Goal: Register for event/course: Register for event/course

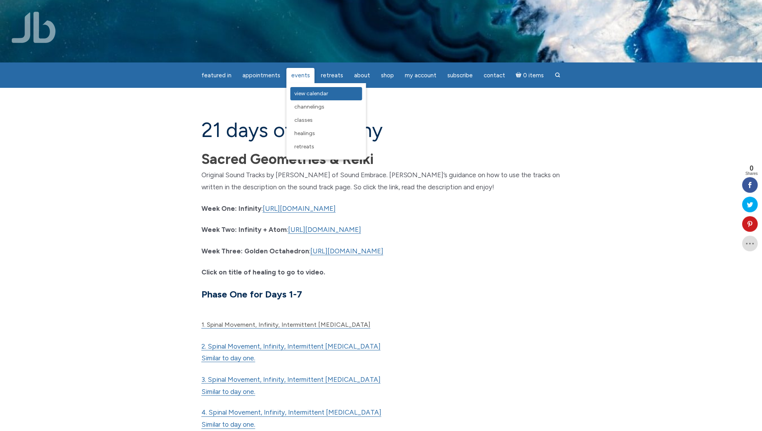
click at [300, 92] on span "View Calendar" at bounding box center [311, 93] width 34 height 7
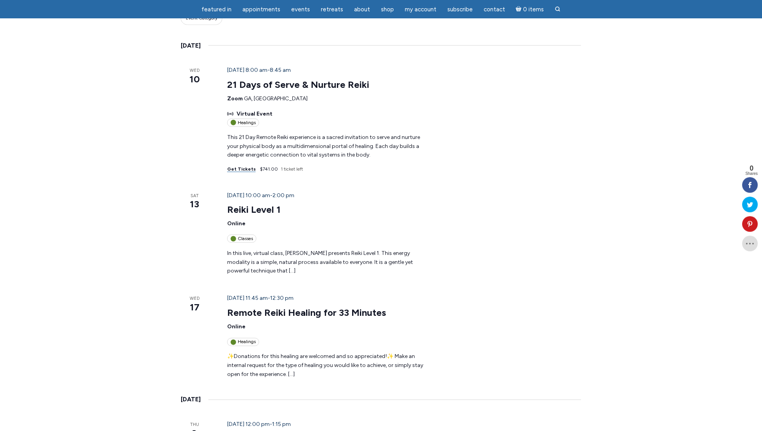
scroll to position [155, 0]
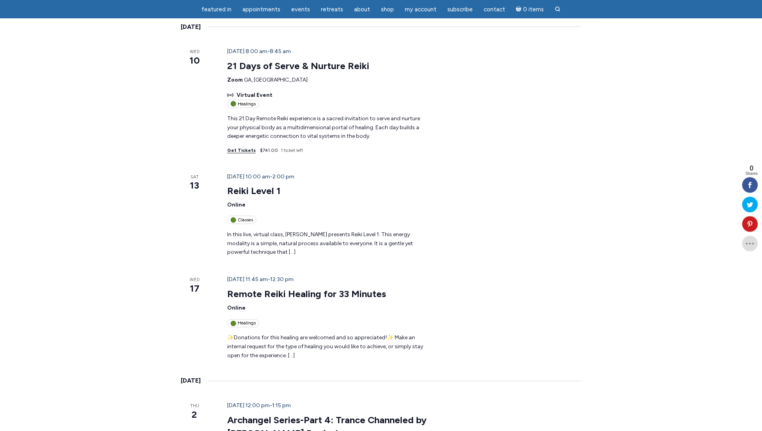
click at [228, 148] on link "Get Tickets" at bounding box center [241, 151] width 28 height 6
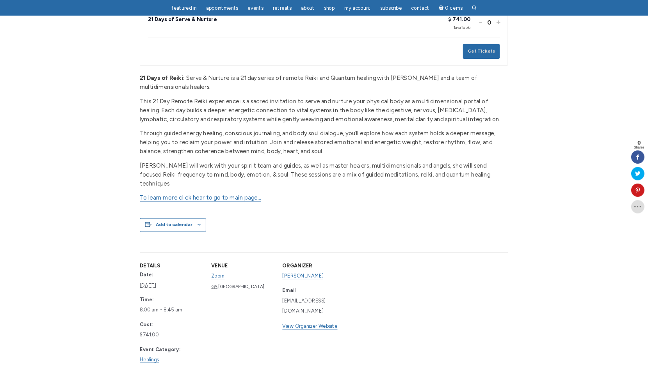
scroll to position [171, 0]
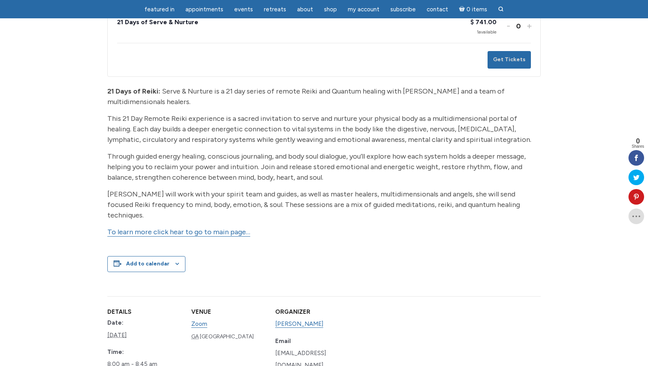
click at [186, 235] on link "To learn more click hear to go to main page…" at bounding box center [178, 232] width 143 height 9
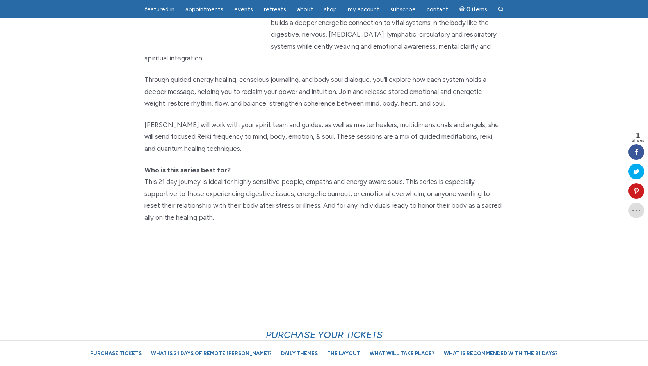
scroll to position [35, 0]
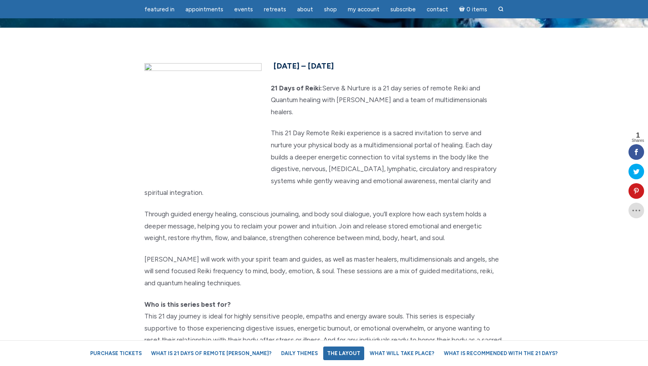
click at [323, 355] on link "The Layout" at bounding box center [343, 354] width 41 height 14
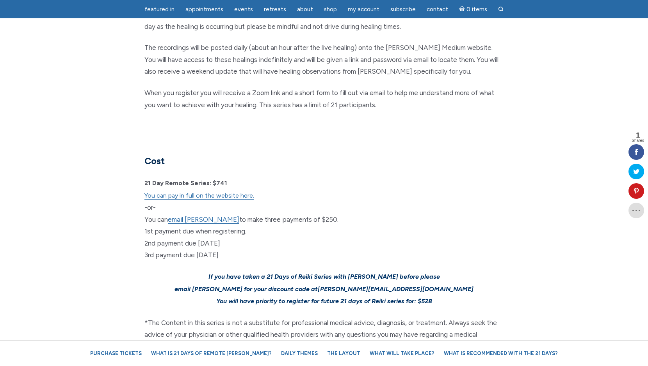
scroll to position [2250, 0]
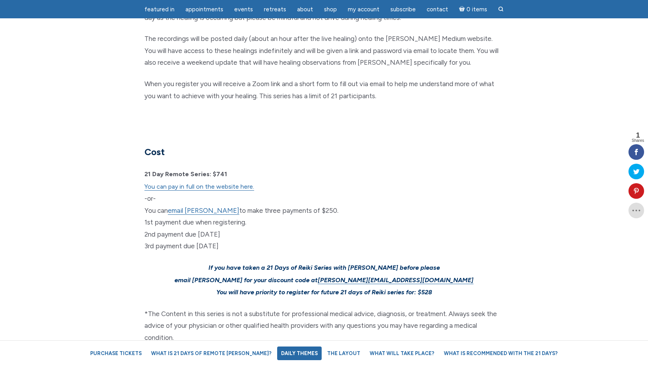
click at [279, 352] on link "Daily Themes" at bounding box center [299, 354] width 44 height 14
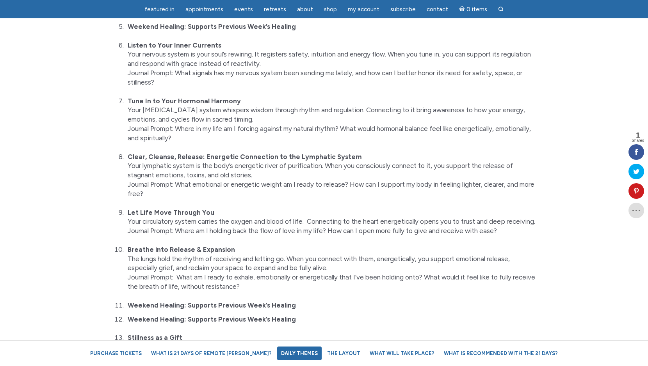
scroll to position [1011, 0]
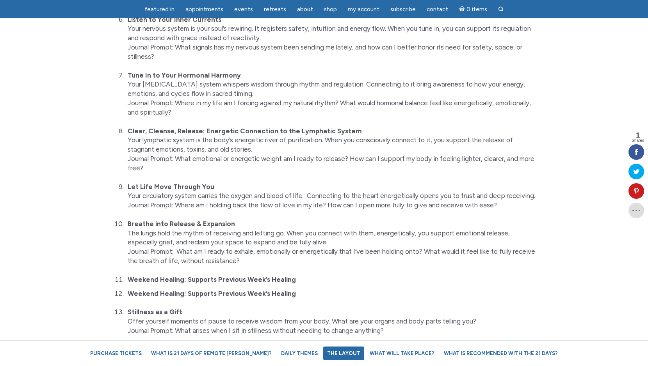
click at [323, 350] on link "The Layout" at bounding box center [343, 354] width 41 height 14
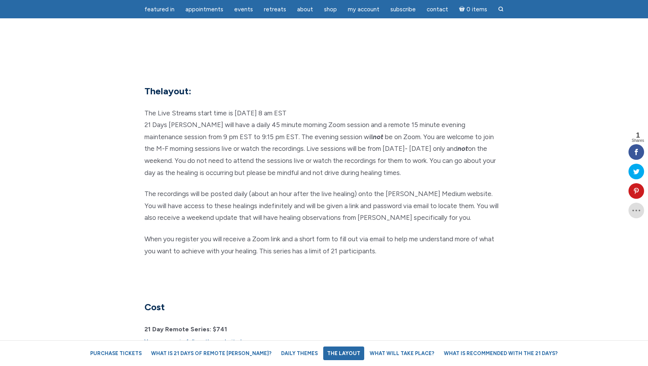
scroll to position [2112, 0]
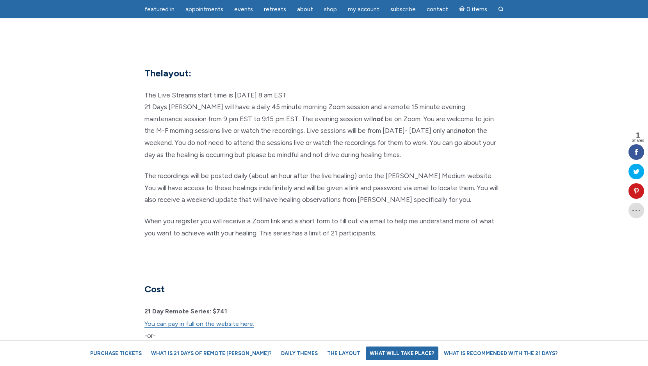
click at [369, 353] on link "What will take place?" at bounding box center [402, 354] width 73 height 14
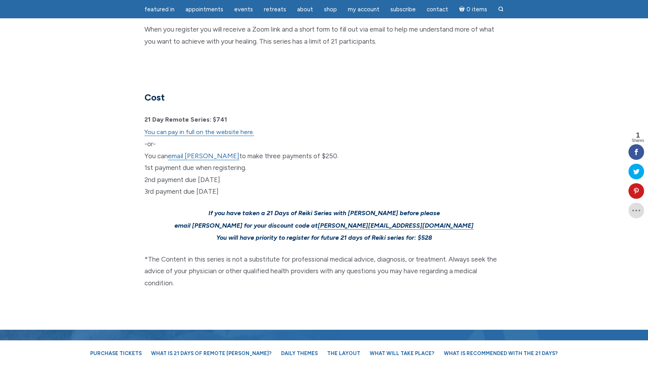
scroll to position [2414, 0]
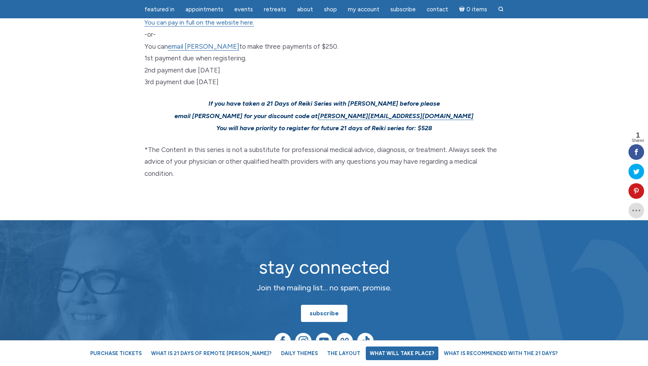
click at [366, 354] on link "What will take place?" at bounding box center [402, 354] width 73 height 14
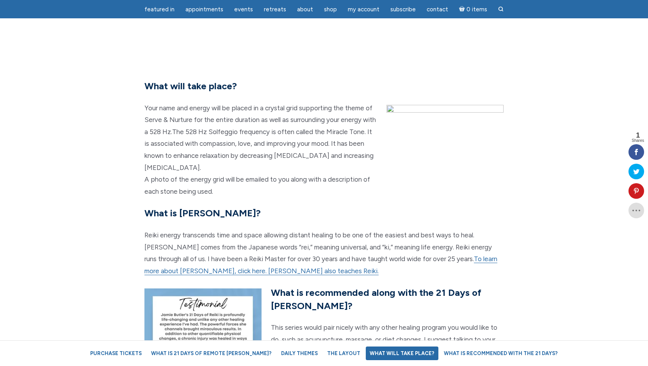
scroll to position [1635, 0]
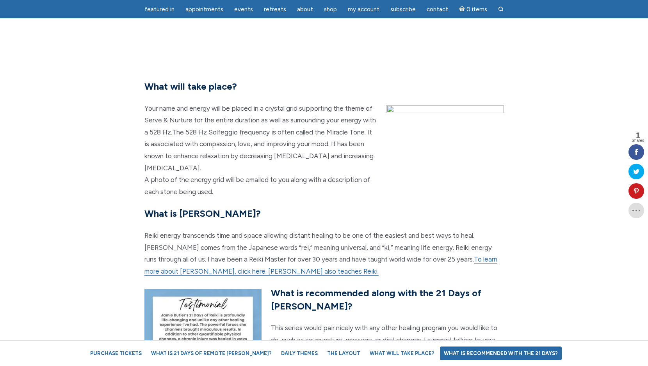
click at [440, 352] on link "What is recommended with the 21 Days?" at bounding box center [501, 354] width 122 height 14
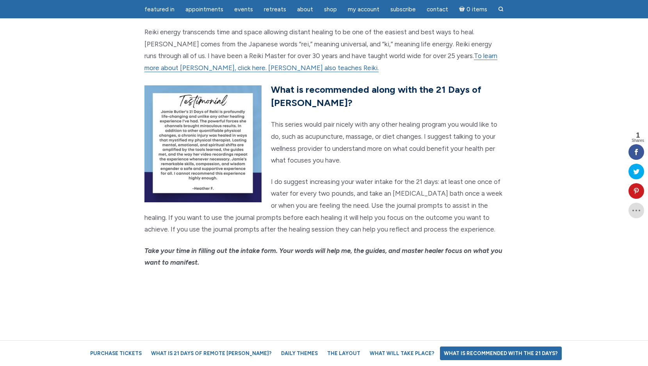
scroll to position [1856, 0]
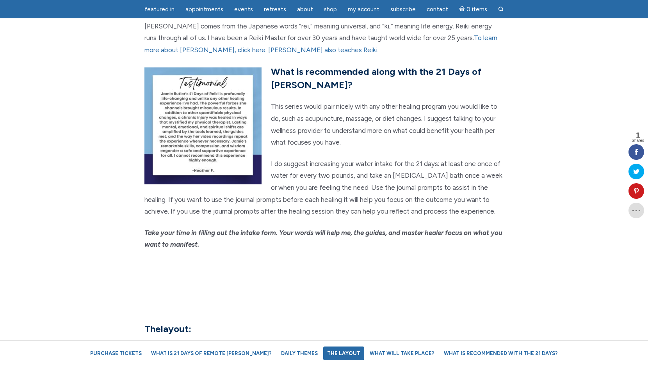
click at [335, 356] on link "The Layout" at bounding box center [343, 354] width 41 height 14
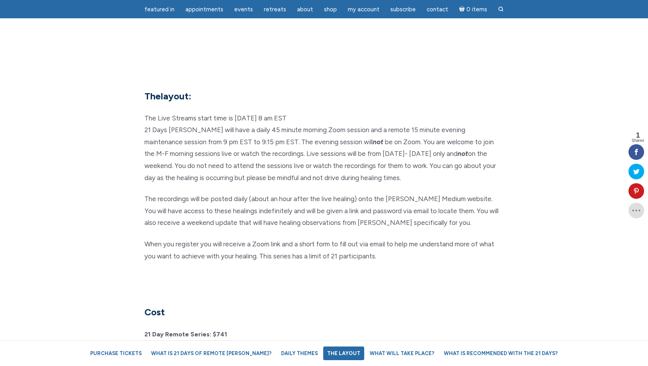
scroll to position [2093, 0]
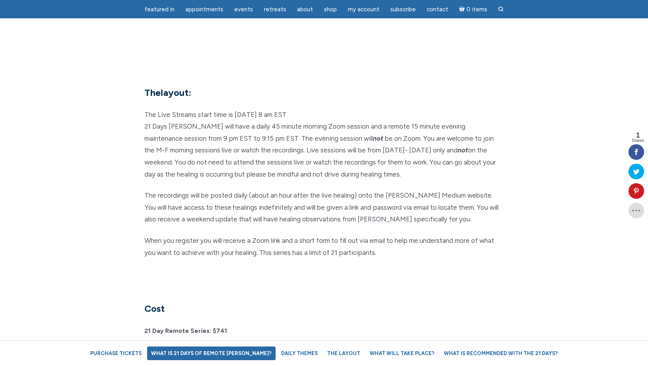
click at [197, 352] on link "What is 21 Days of Remote Reiki?" at bounding box center [211, 354] width 128 height 14
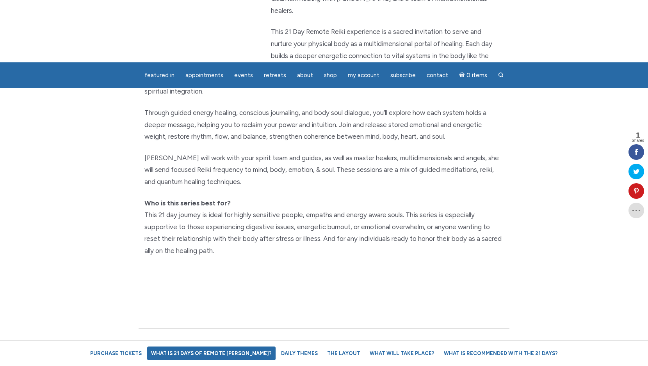
scroll to position [0, 0]
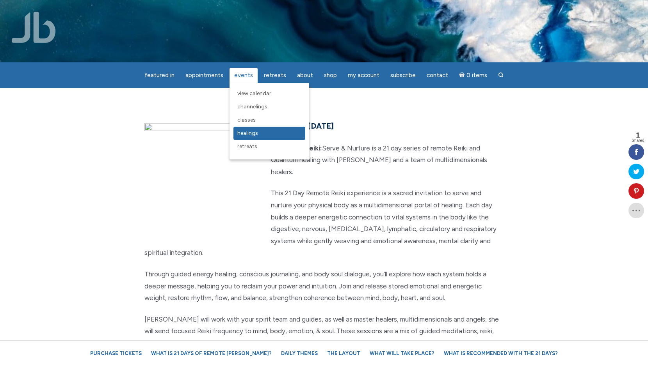
click at [248, 129] on link "Healings" at bounding box center [269, 133] width 72 height 13
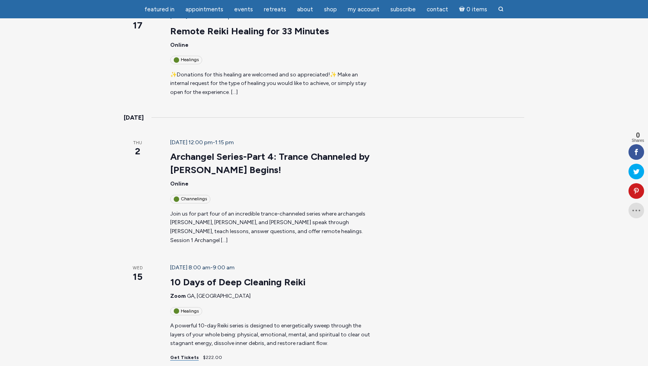
scroll to position [396, 0]
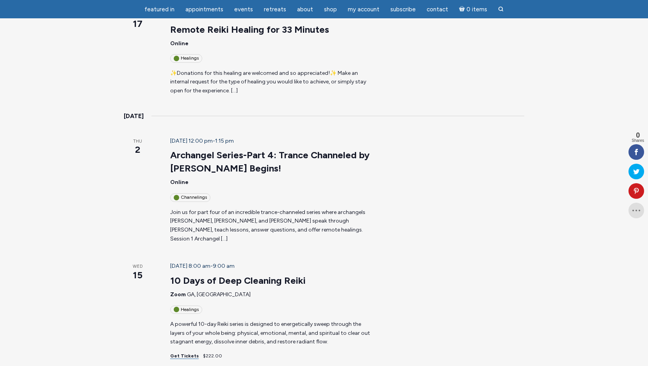
click at [253, 208] on p "Join us for part four of an incredible trance-channeled series where archangels…" at bounding box center [271, 226] width 203 height 36
click at [252, 208] on p "Join us for part four of an incredible trance-channeled series where archangels…" at bounding box center [271, 226] width 203 height 36
click at [239, 149] on link "Archangel Series-Part 4: Trance Channeled by [PERSON_NAME] Begins!" at bounding box center [269, 161] width 199 height 25
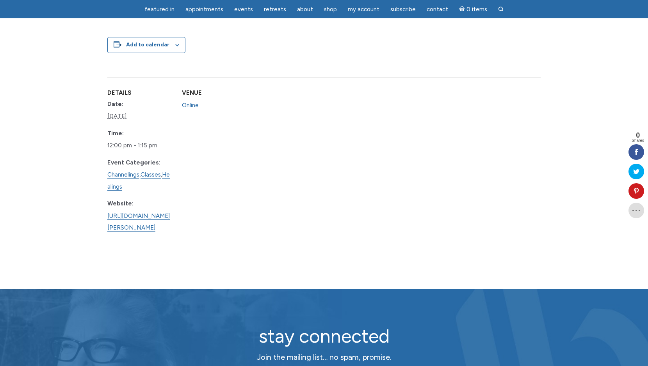
scroll to position [498, 0]
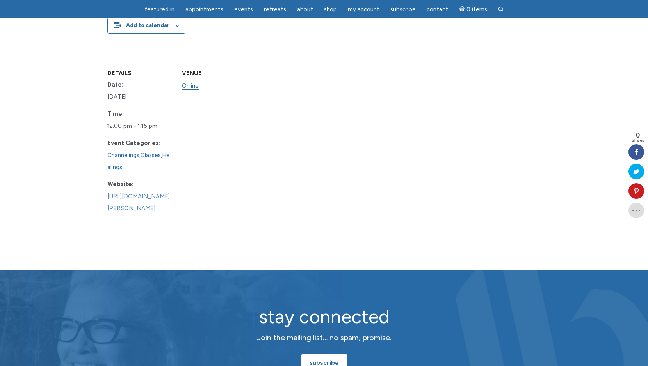
click at [161, 203] on link "https://www.learnitlive.com/Class/Archangel-Series-Part-4%3A-Trance-Channeled-b…" at bounding box center [138, 203] width 62 height 20
